Goal: Transaction & Acquisition: Purchase product/service

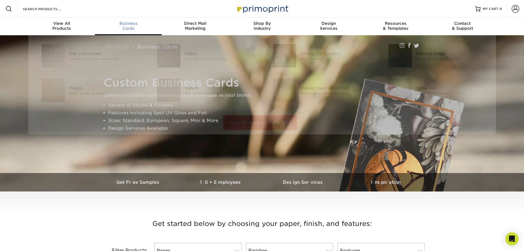
click at [134, 32] on link "Business Cards" at bounding box center [128, 27] width 67 height 18
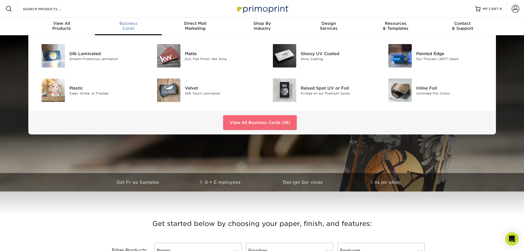
click at [243, 119] on link "View All Business Cards (16)" at bounding box center [260, 122] width 74 height 15
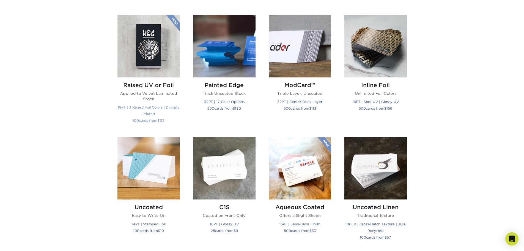
scroll to position [358, 0]
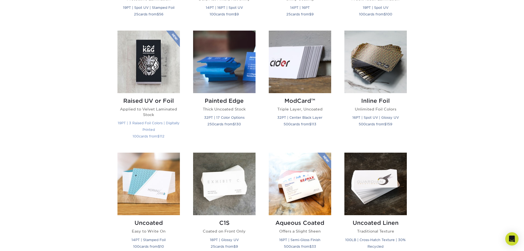
click at [153, 74] on img at bounding box center [148, 62] width 62 height 62
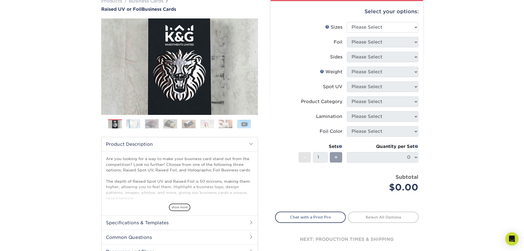
scroll to position [83, 0]
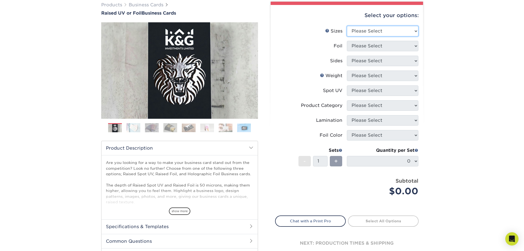
click at [369, 30] on select "Please Select 2" x 3.5" - Standard" at bounding box center [383, 31] width 72 height 10
select select "2.00x3.50"
click at [347, 26] on select "Please Select 2" x 3.5" - Standard" at bounding box center [383, 31] width 72 height 10
click at [359, 43] on select "Please Select No Yes" at bounding box center [383, 46] width 72 height 10
select select "1"
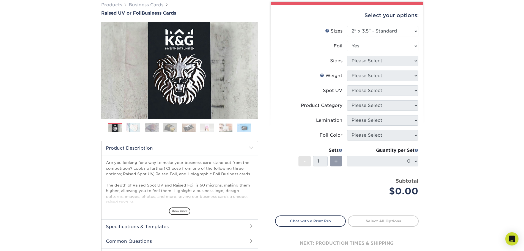
click at [347, 41] on select "Please Select No Yes" at bounding box center [383, 46] width 72 height 10
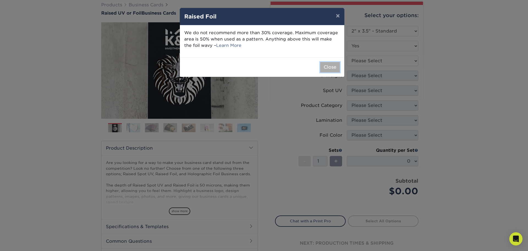
click at [329, 65] on button "Close" at bounding box center [330, 67] width 20 height 10
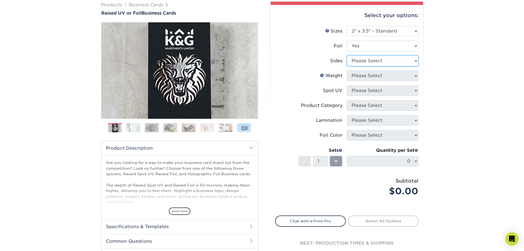
click at [355, 62] on select "Please Select Print Both Sides - Foil Both Sides Print Both Sides - Foil Front …" at bounding box center [383, 61] width 72 height 10
select select "e9e9dfb3-fba1-4d60-972c-fd9ca5904d33"
click at [347, 56] on select "Please Select Print Both Sides - Foil Both Sides Print Both Sides - Foil Front …" at bounding box center [383, 61] width 72 height 10
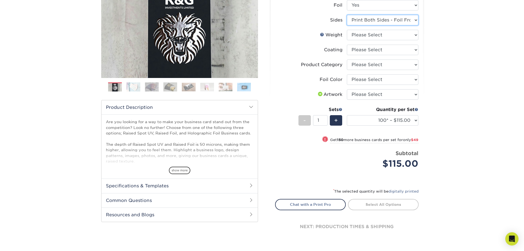
scroll to position [138, 0]
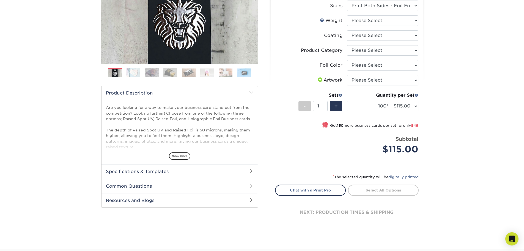
click at [167, 70] on img at bounding box center [170, 73] width 14 height 10
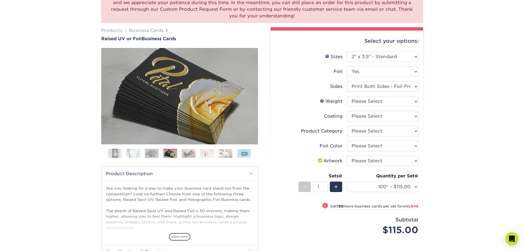
scroll to position [55, 0]
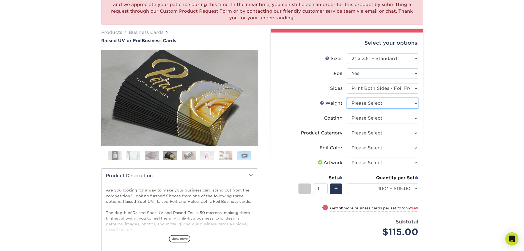
click at [377, 105] on select "Please Select 16PT" at bounding box center [383, 103] width 72 height 10
select select "16PT"
click at [347, 98] on select "Please Select 16PT" at bounding box center [383, 103] width 72 height 10
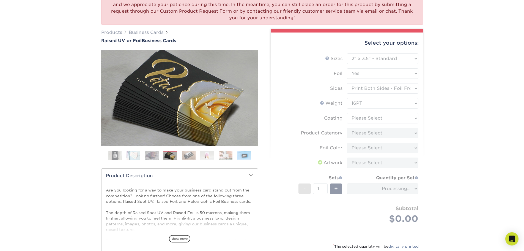
click at [368, 119] on form "Sizes Help Sizes Please Select 2" x 3.5" - Standard Foil Please Select" at bounding box center [347, 144] width 144 height 183
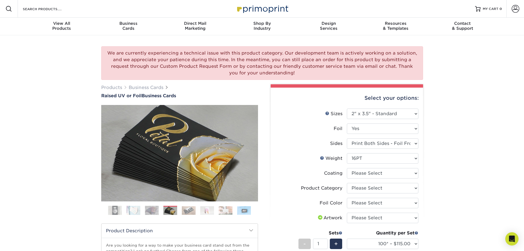
scroll to position [83, 0]
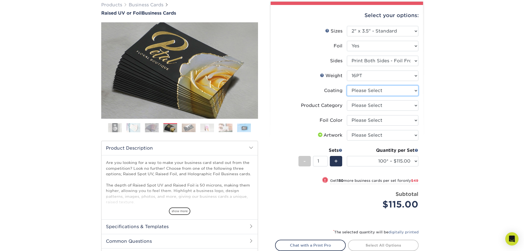
click at [352, 94] on select at bounding box center [383, 90] width 72 height 10
click at [362, 87] on select at bounding box center [383, 90] width 72 height 10
click at [364, 108] on select "Please Select Business Cards" at bounding box center [383, 105] width 72 height 10
select select "3b5148f1-0588-4f88-a218-97bcfdce65c1"
click at [347, 100] on select "Please Select Business Cards" at bounding box center [383, 105] width 72 height 10
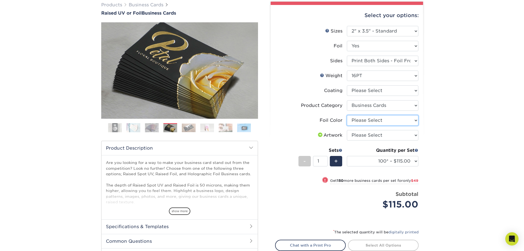
click at [368, 121] on select "Please Select Silver Foil Gold Foil Holographic Foil" at bounding box center [383, 120] width 72 height 10
select select "acffa4a5-22f9-4585-ba3f-0adaa54b8c85"
click at [347, 115] on select "Please Select Silver Foil Gold Foil Holographic Foil" at bounding box center [383, 120] width 72 height 10
click at [370, 135] on select "Please Select I will upload files I need a design - $100" at bounding box center [383, 135] width 72 height 10
select select "upload"
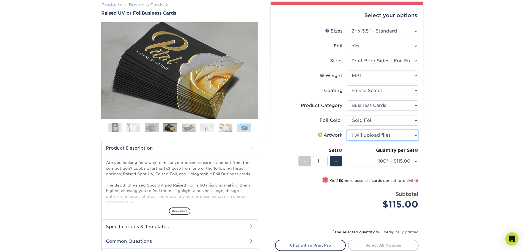
click at [347, 130] on select "Please Select I will upload files I need a design - $100" at bounding box center [383, 135] width 72 height 10
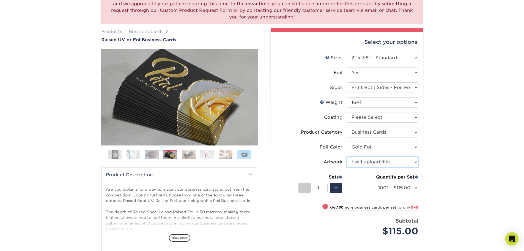
scroll to position [55, 0]
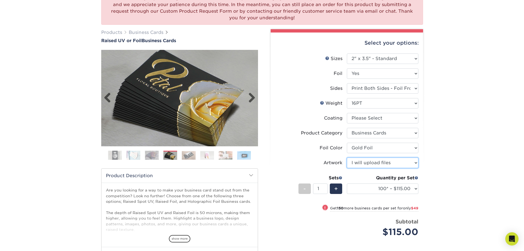
click at [195, 105] on img at bounding box center [179, 98] width 157 height 108
click at [133, 156] on img at bounding box center [134, 155] width 14 height 10
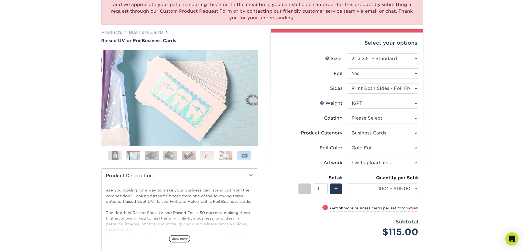
click at [155, 156] on img at bounding box center [152, 155] width 14 height 10
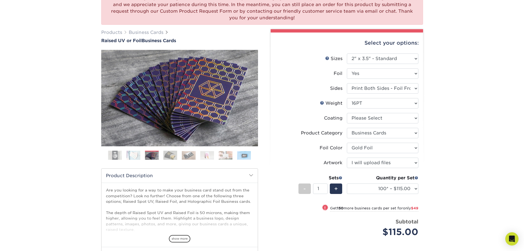
click at [168, 156] on img at bounding box center [170, 155] width 14 height 10
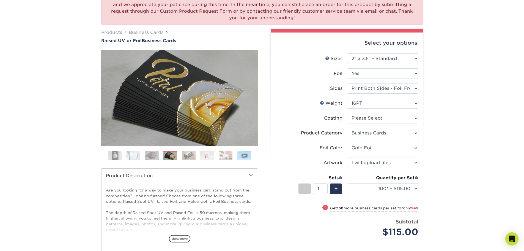
click at [187, 156] on img at bounding box center [189, 155] width 14 height 9
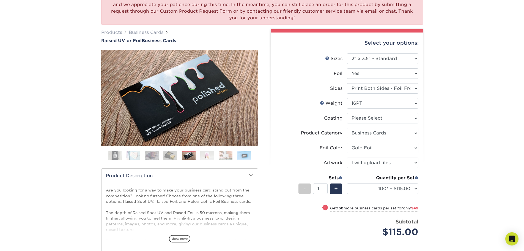
click at [207, 157] on img at bounding box center [207, 155] width 14 height 9
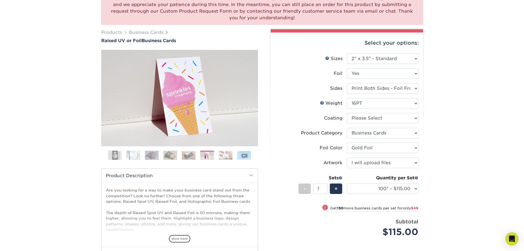
click at [226, 156] on img at bounding box center [226, 155] width 14 height 9
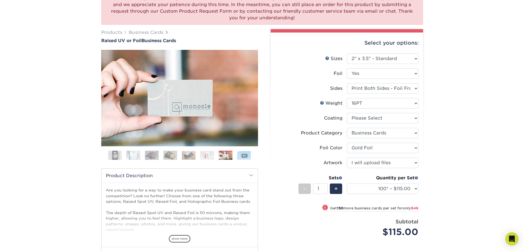
click at [243, 157] on img at bounding box center [244, 155] width 14 height 9
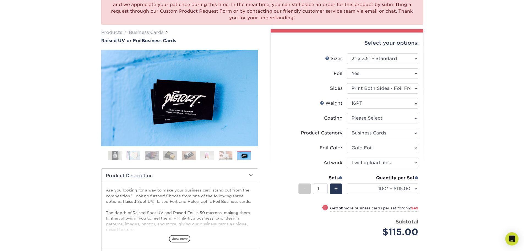
click at [169, 152] on img at bounding box center [170, 155] width 14 height 10
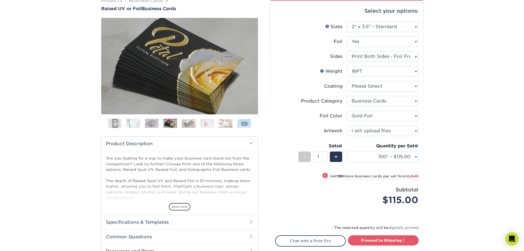
scroll to position [138, 0]
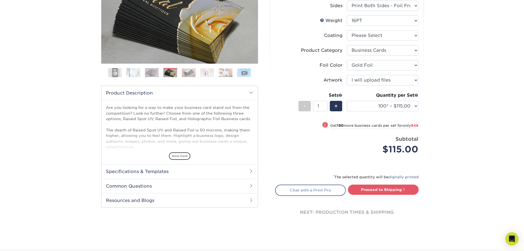
drag, startPoint x: 320, startPoint y: 189, endPoint x: 328, endPoint y: 187, distance: 7.5
click at [320, 189] on link "Chat with a Print Pro" at bounding box center [310, 189] width 71 height 11
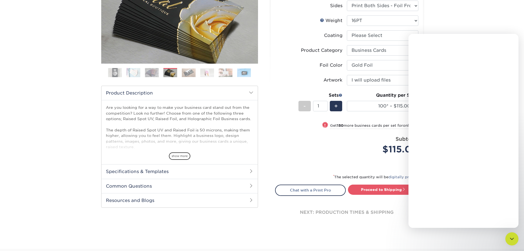
scroll to position [0, 0]
click at [441, 207] on textarea "Message…" at bounding box center [463, 206] width 101 height 9
type textarea "Hello"
click at [441, 207] on textarea "Message…" at bounding box center [463, 206] width 101 height 9
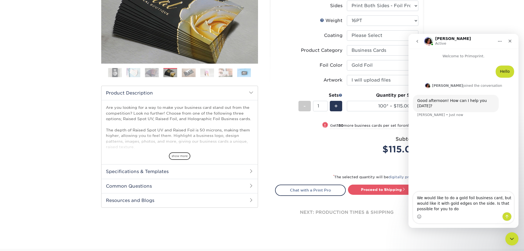
type textarea "We would like to do a gold foil business card, but would like it with gold edge…"
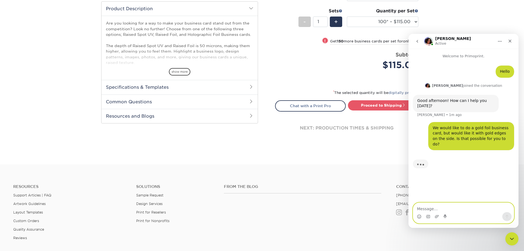
scroll to position [193, 0]
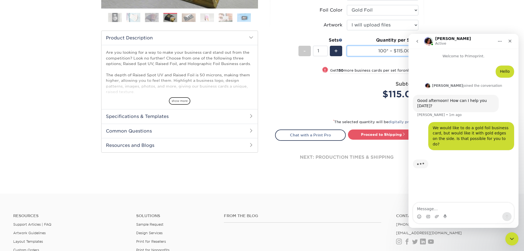
click at [390, 47] on select "100* – $115.00 250* – $164.00 500* – $221.00" at bounding box center [383, 51] width 72 height 10
click at [347, 46] on select "100* – $115.00 250* – $164.00 500* – $221.00" at bounding box center [383, 51] width 72 height 10
click at [294, 81] on div "Price per set $115.00" at bounding box center [311, 90] width 72 height 21
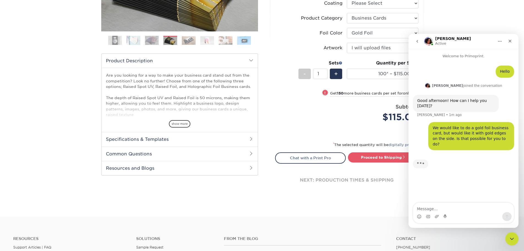
scroll to position [220, 0]
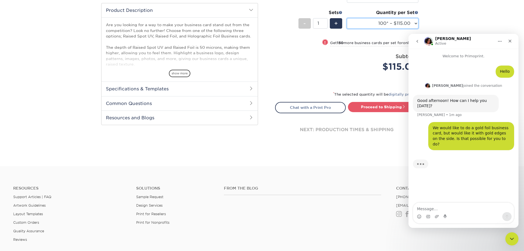
click at [373, 23] on select "100* – $115.00 250* – $164.00 500* – $221.00" at bounding box center [383, 23] width 72 height 10
click at [182, 72] on span "show more" at bounding box center [179, 73] width 21 height 7
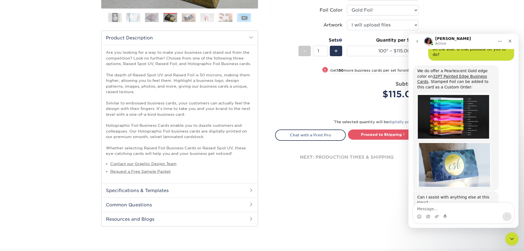
scroll to position [85, 0]
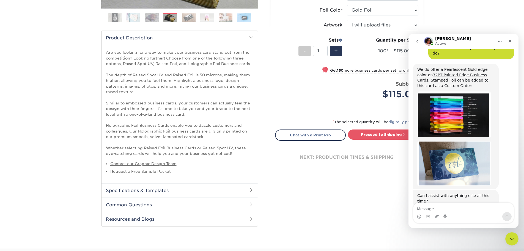
click at [457, 150] on img "Avery says…" at bounding box center [454, 163] width 74 height 45
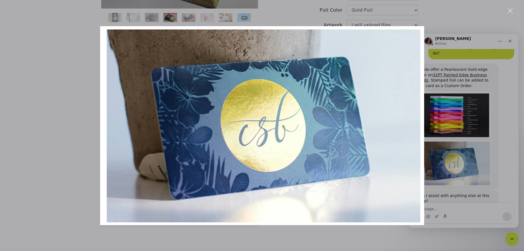
click at [443, 22] on div "Intercom messenger" at bounding box center [262, 125] width 524 height 251
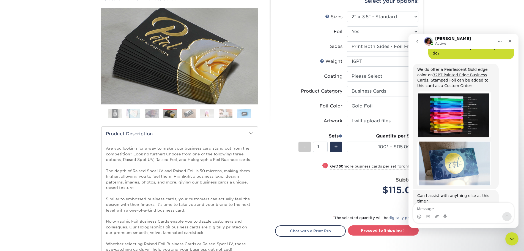
scroll to position [110, 0]
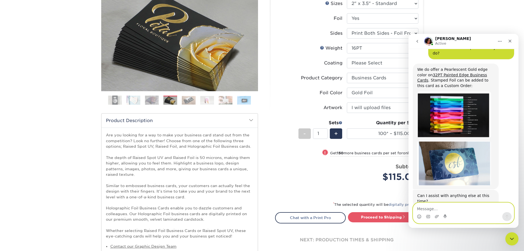
click at [423, 205] on textarea "Message…" at bounding box center [463, 206] width 101 height 9
type textarea "But can it be done with the raised foil?"
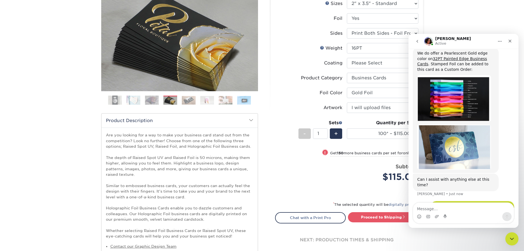
click at [430, 153] on img "Avery says…" at bounding box center [454, 146] width 74 height 45
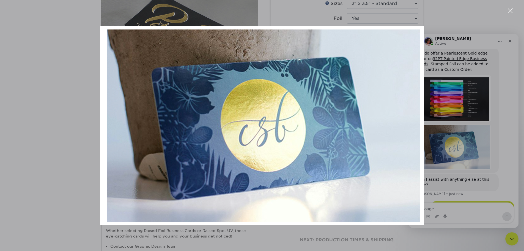
click at [459, 82] on div "Intercom messenger" at bounding box center [262, 125] width 524 height 251
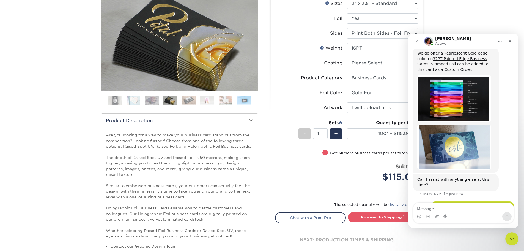
click at [459, 82] on img "Avery says…" at bounding box center [454, 98] width 74 height 47
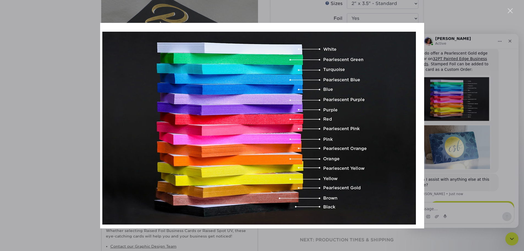
scroll to position [123, 0]
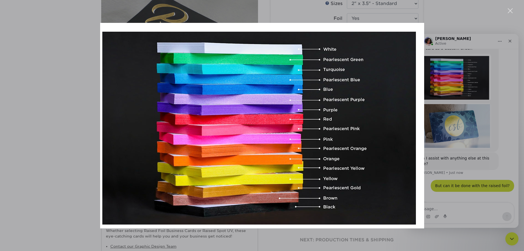
click at [465, 162] on div "Intercom messenger" at bounding box center [262, 125] width 524 height 251
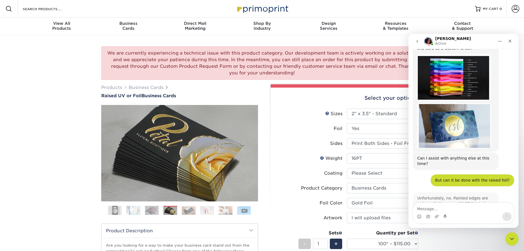
scroll to position [124, 0]
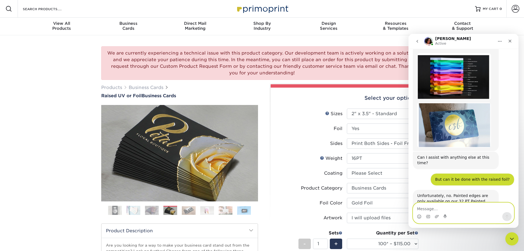
click at [439, 207] on textarea "Message…" at bounding box center [463, 206] width 101 height 9
type textarea "That's too bad. Thank you anyways"
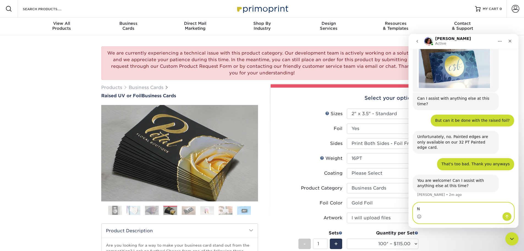
scroll to position [183, 0]
type textarea "No"
